Goal: Information Seeking & Learning: Learn about a topic

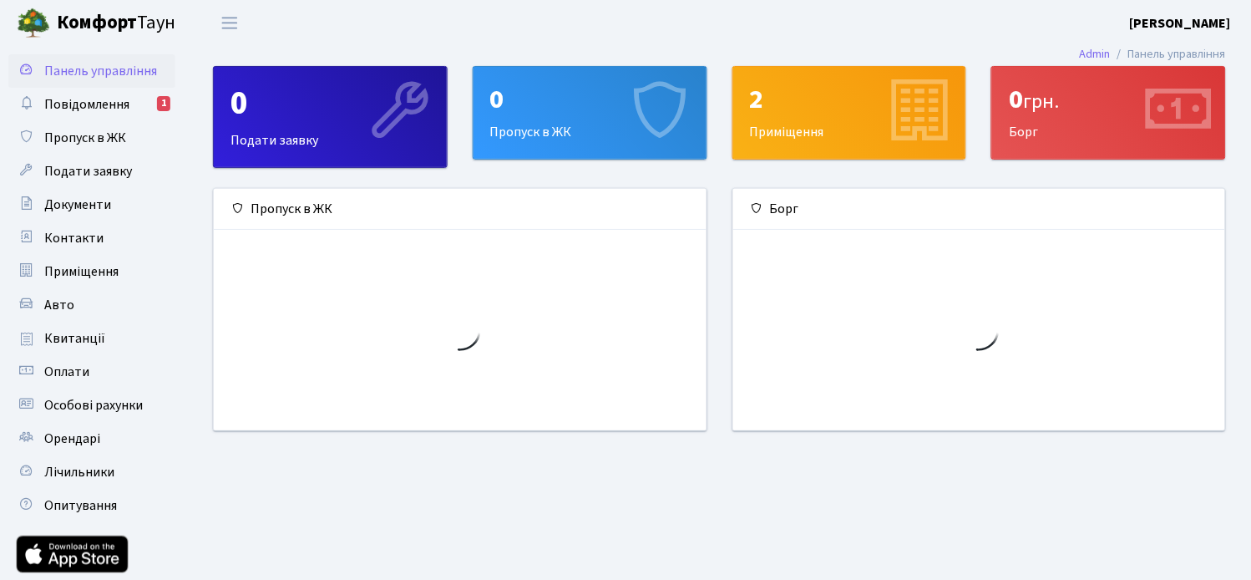
click at [90, 100] on span "Повідомлення" at bounding box center [86, 104] width 85 height 18
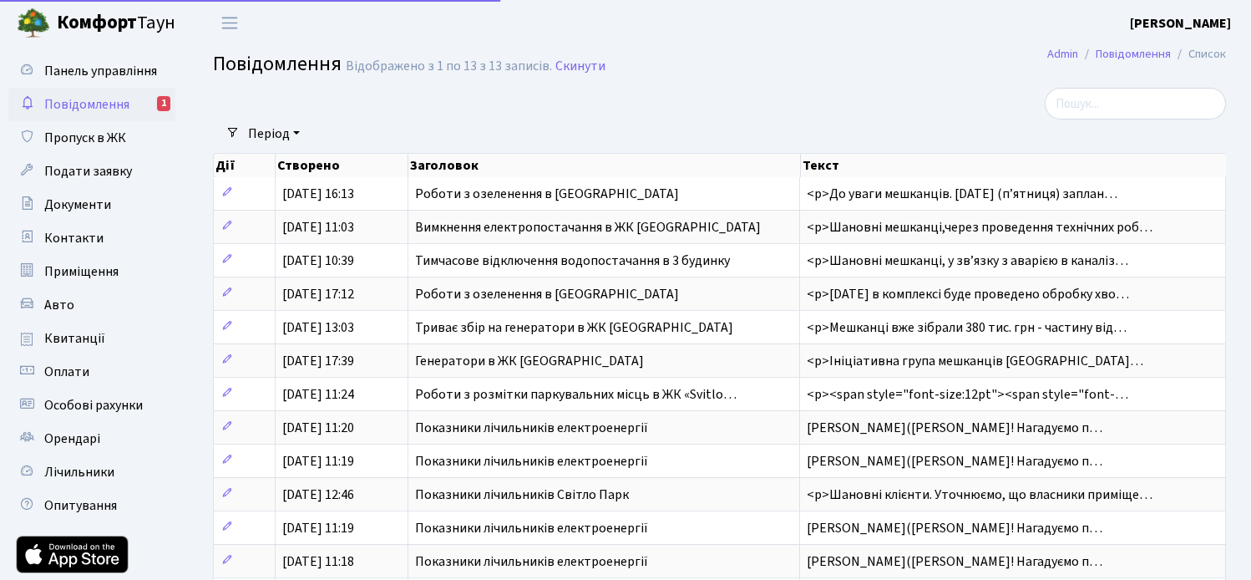
select select "25"
click at [150, 17] on span "Комфорт Таун" at bounding box center [116, 23] width 119 height 28
select select "25"
click at [161, 104] on div "1" at bounding box center [163, 103] width 13 height 15
select select "25"
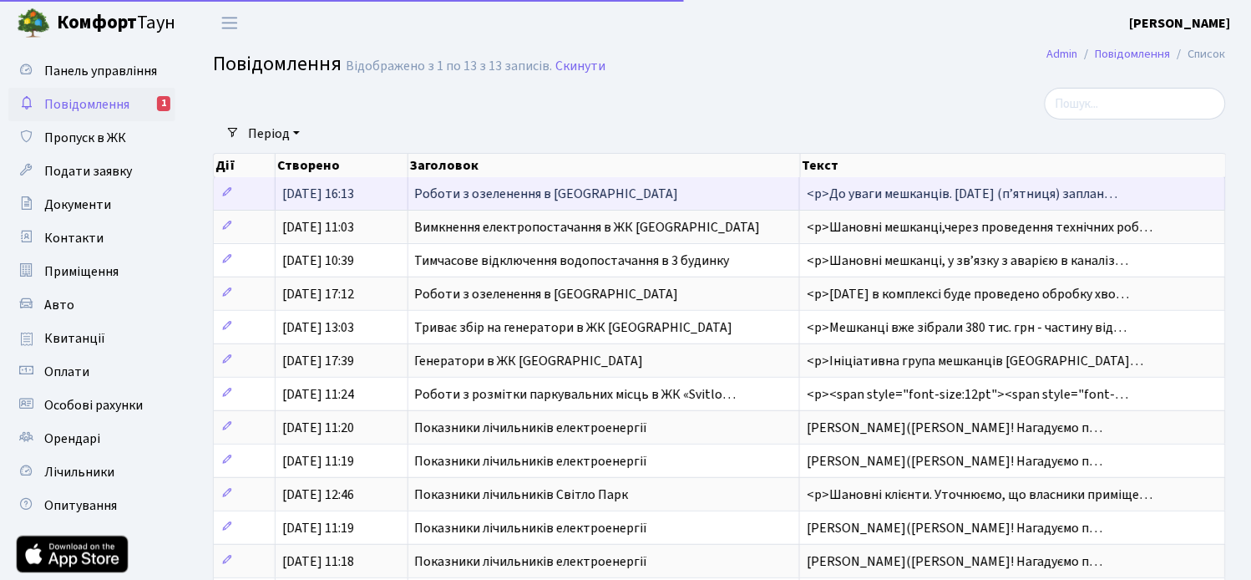
click at [606, 196] on span "Роботи з озеленення в ЖК Svitlo Park" at bounding box center [547, 194] width 264 height 18
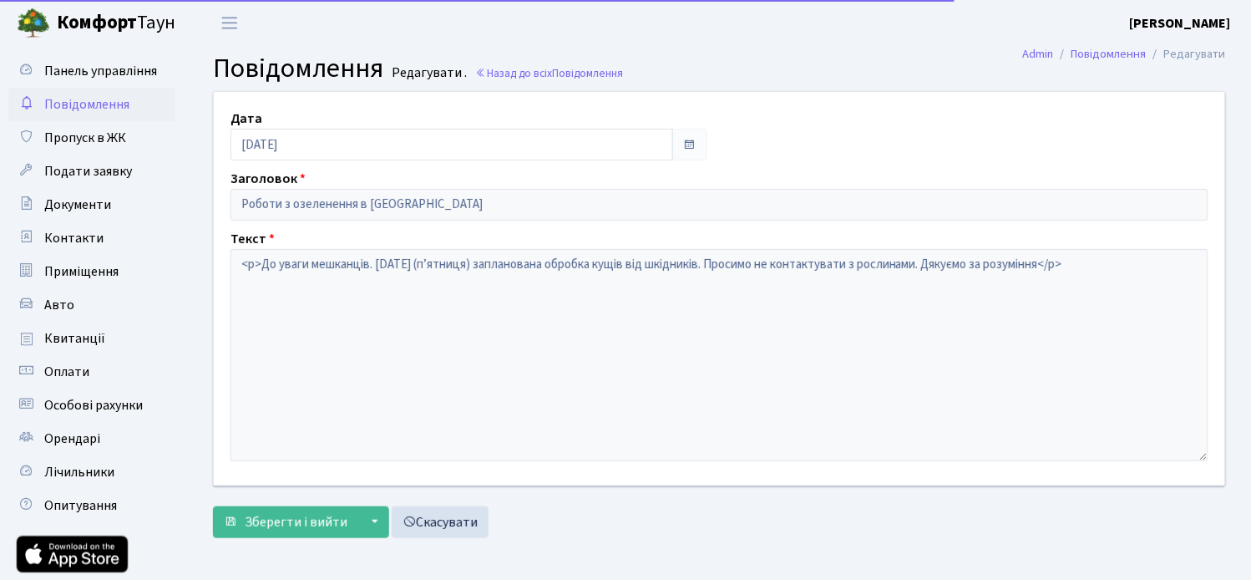
click at [95, 95] on span "Повідомлення" at bounding box center [86, 104] width 85 height 18
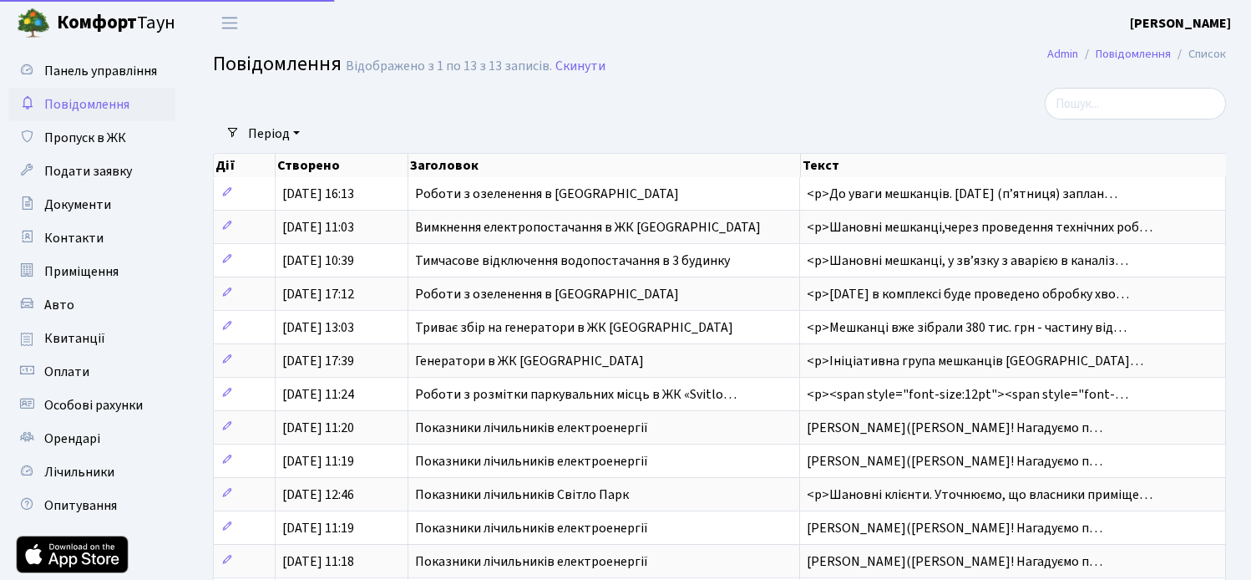
select select "25"
